Goal: Transaction & Acquisition: Purchase product/service

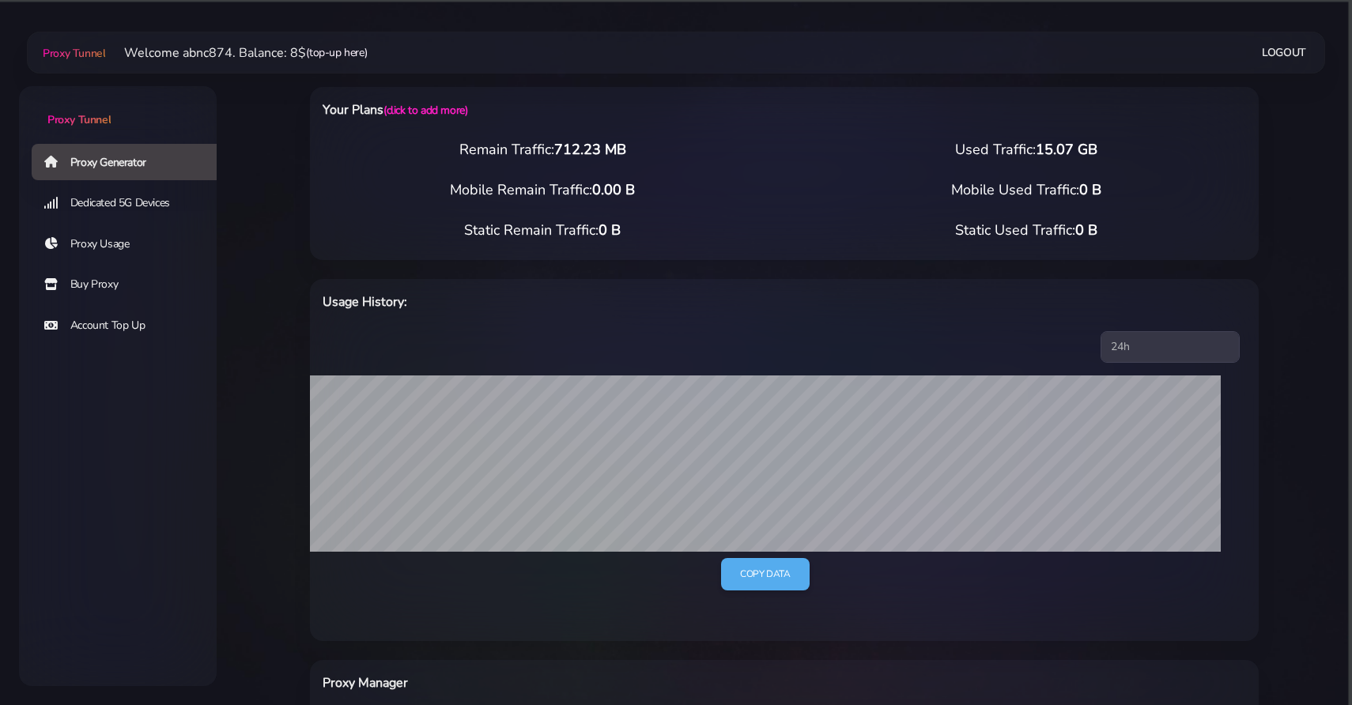
click at [346, 55] on link "(top-up here)" at bounding box center [336, 52] width 61 height 17
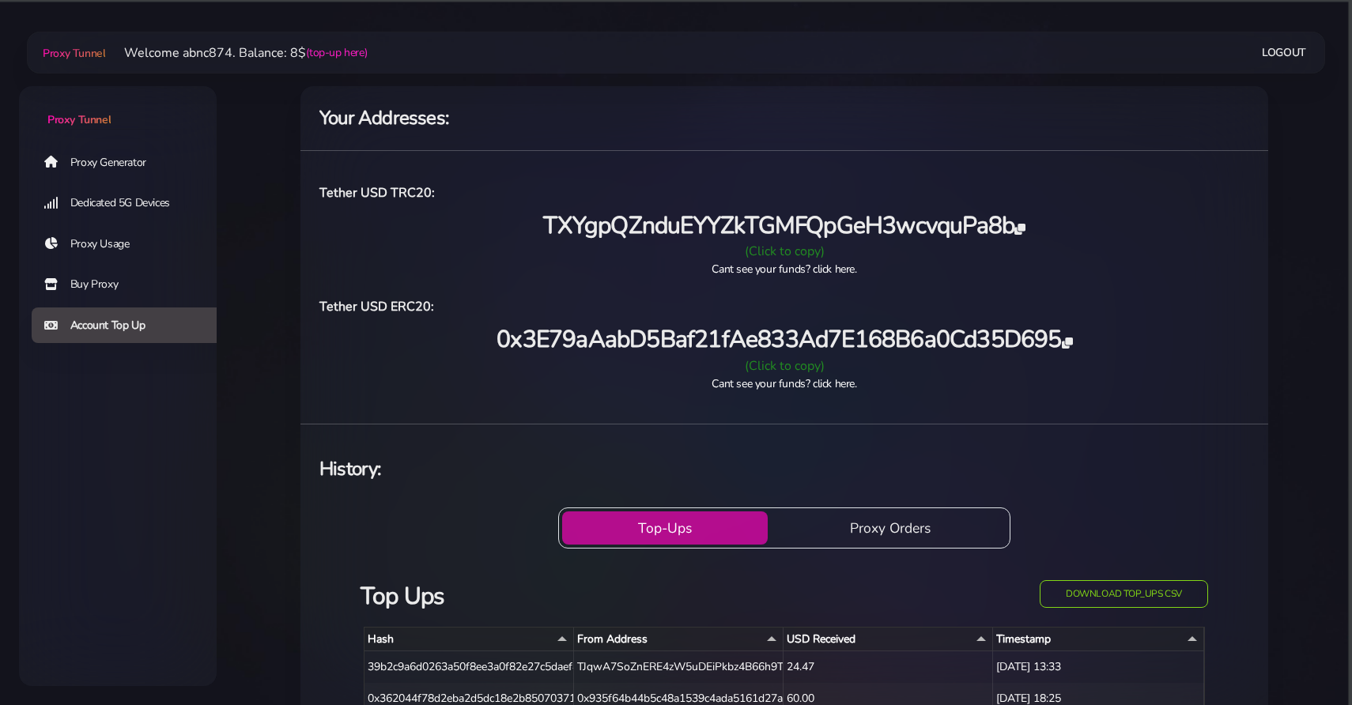
click at [108, 286] on link "Buy Proxy" at bounding box center [131, 284] width 198 height 36
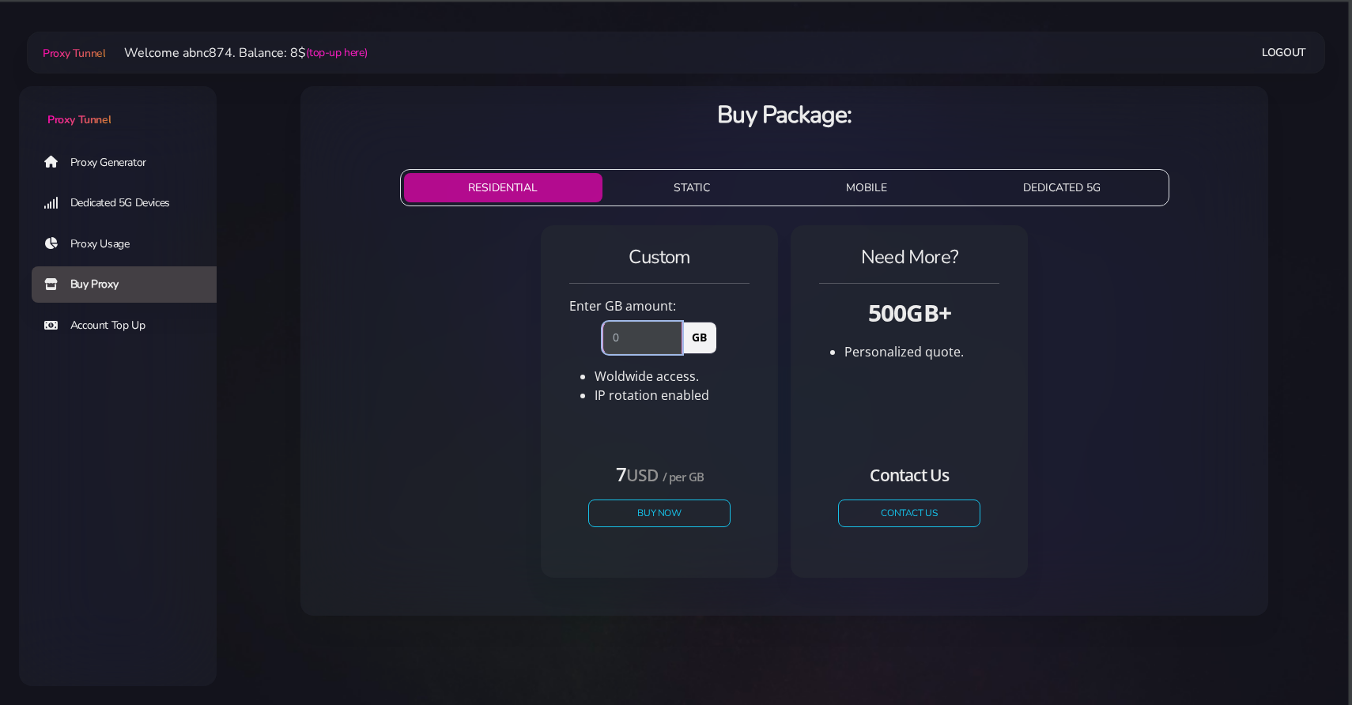
click at [634, 338] on input "number" at bounding box center [643, 338] width 80 height 32
type input "1"
click at [707, 384] on li "Woldwide access." at bounding box center [672, 376] width 155 height 19
click at [674, 504] on button "Buy Now" at bounding box center [659, 514] width 145 height 28
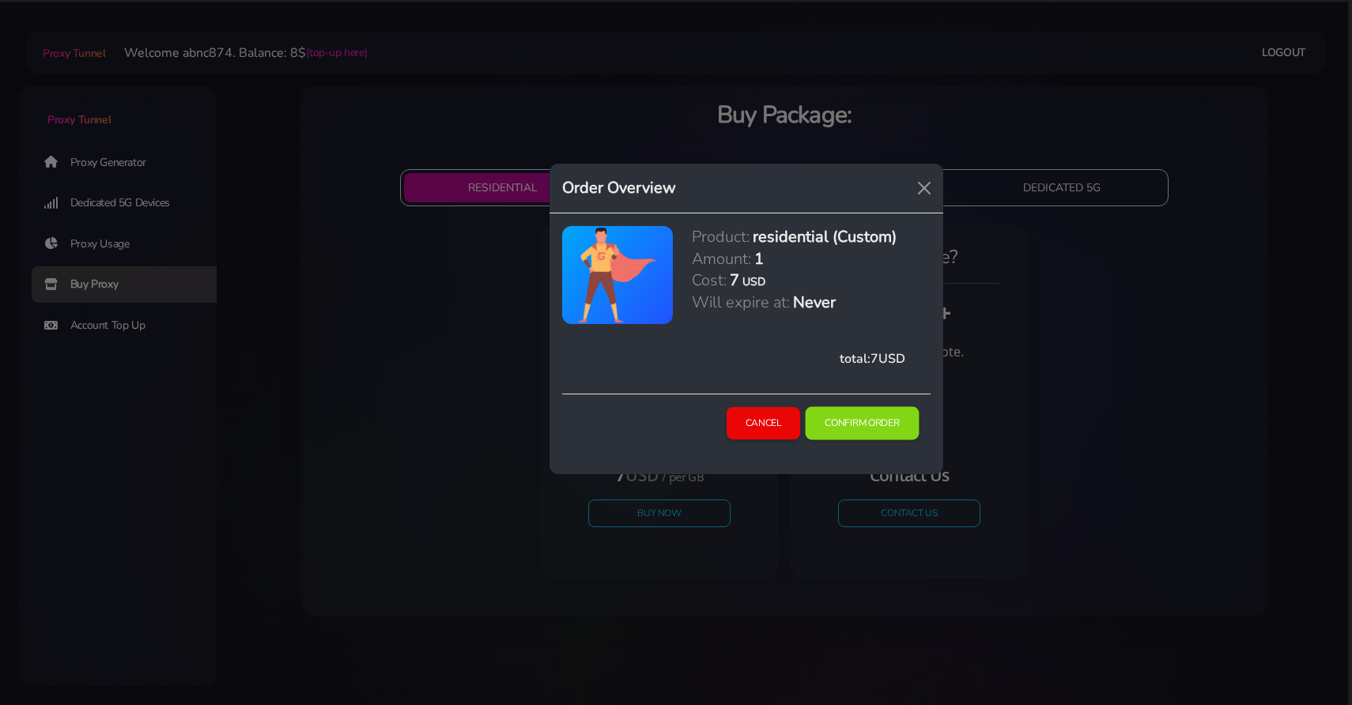
click at [861, 424] on button "Confirm Order" at bounding box center [863, 423] width 114 height 33
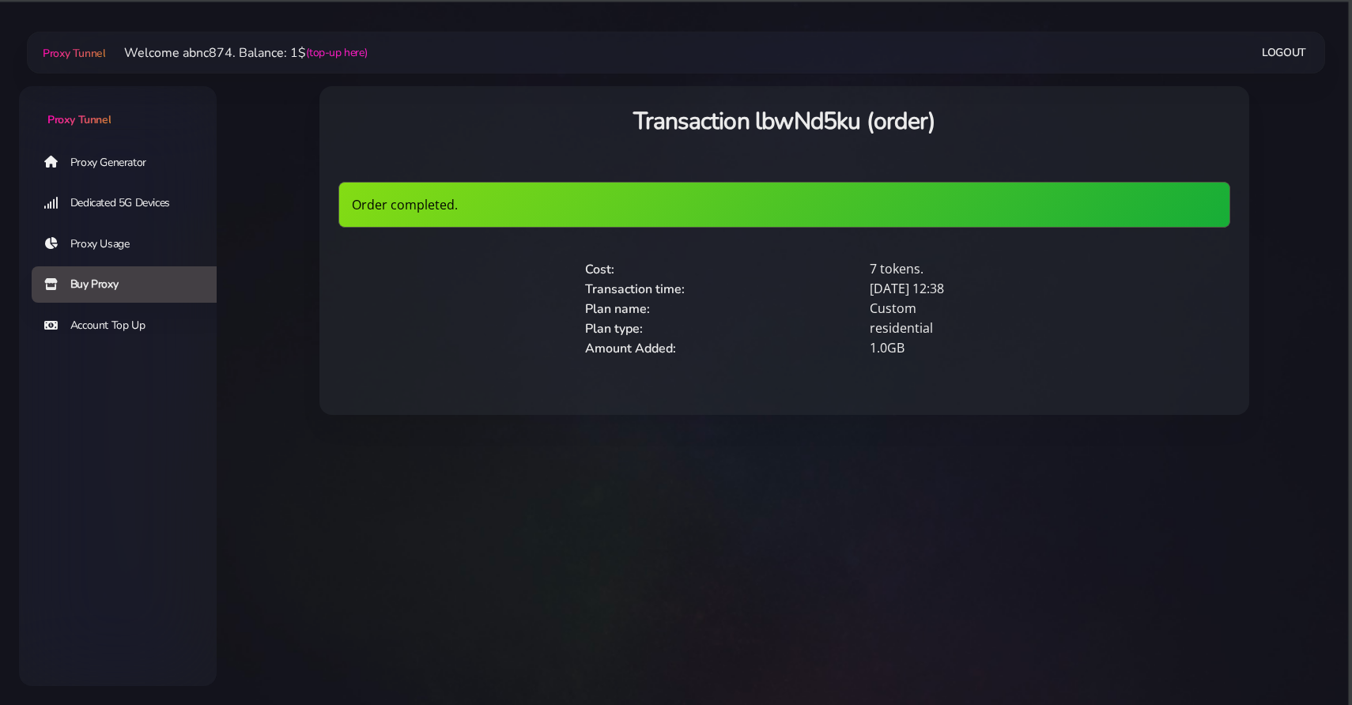
click at [172, 151] on link "Proxy Generator" at bounding box center [131, 162] width 198 height 36
